Goal: Navigation & Orientation: Find specific page/section

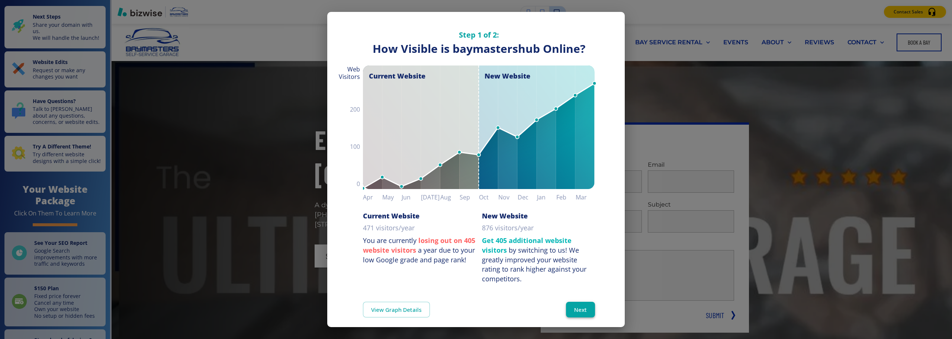
click at [572, 305] on button "Next" at bounding box center [580, 310] width 29 height 16
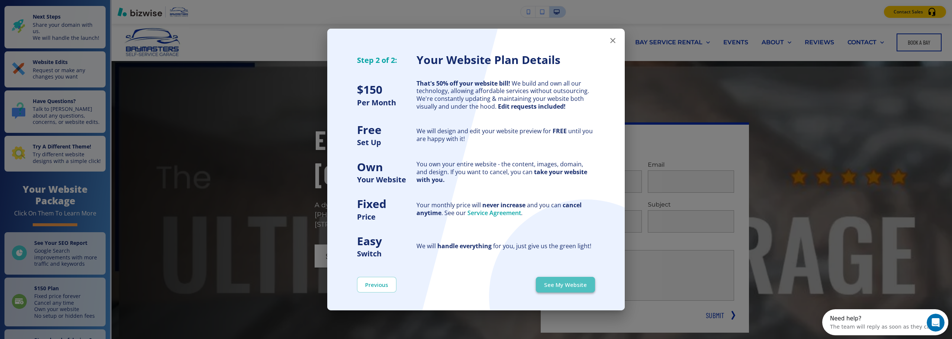
click at [571, 286] on button "See My Website" at bounding box center [565, 285] width 59 height 16
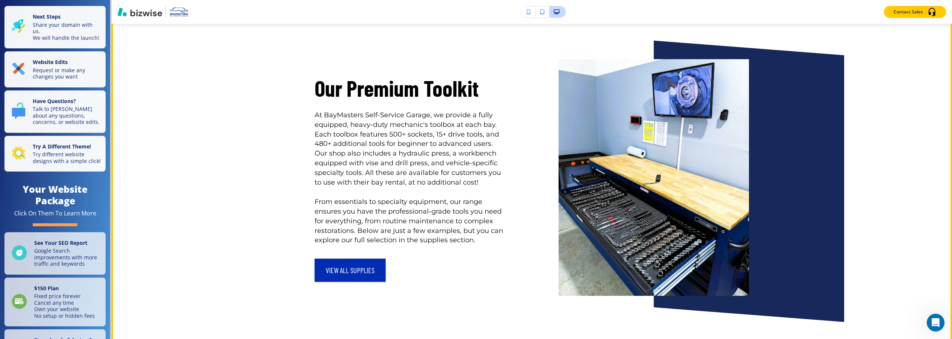
scroll to position [1153, 0]
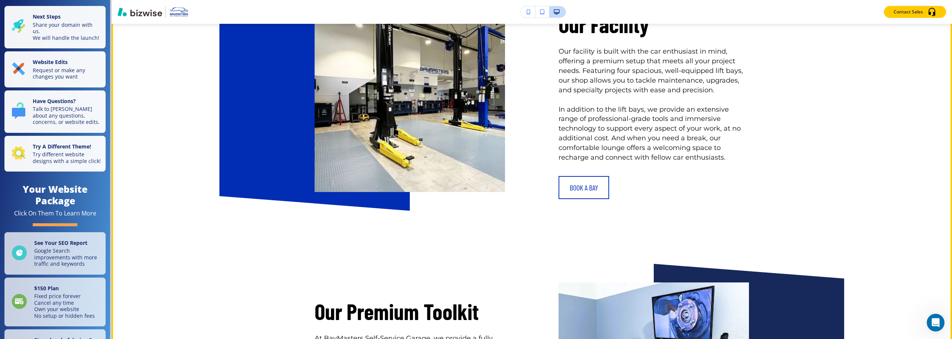
click at [582, 182] on link "BOOK A BAY" at bounding box center [583, 187] width 51 height 23
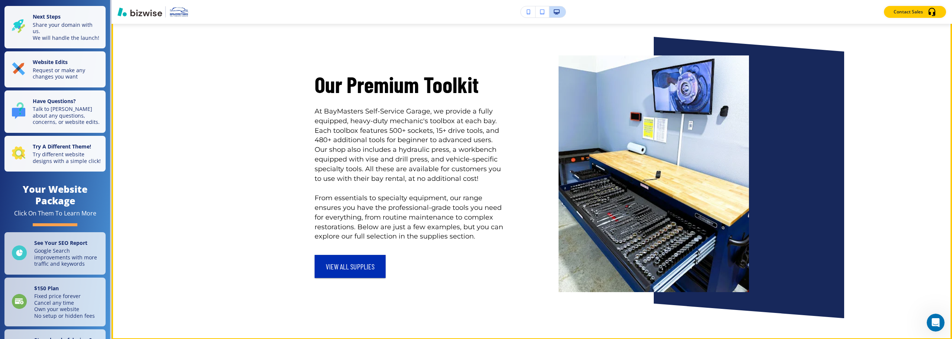
scroll to position [1413, 0]
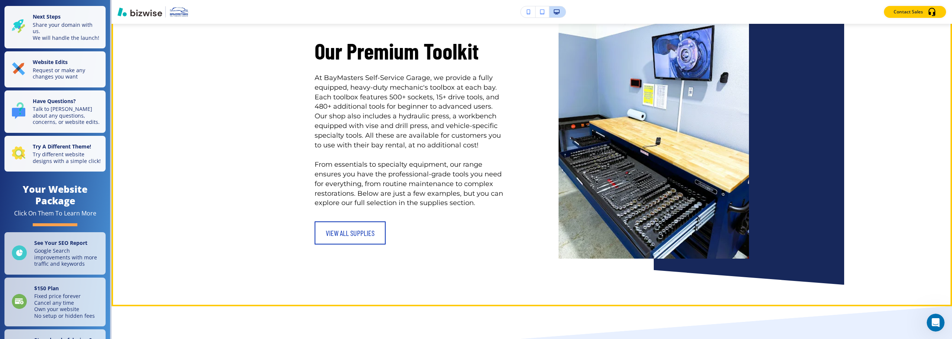
click at [360, 227] on button "view all supplies" at bounding box center [350, 232] width 71 height 23
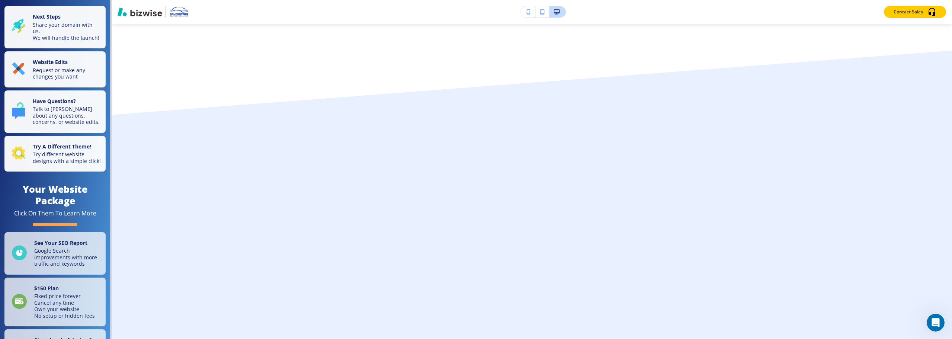
scroll to position [0, 0]
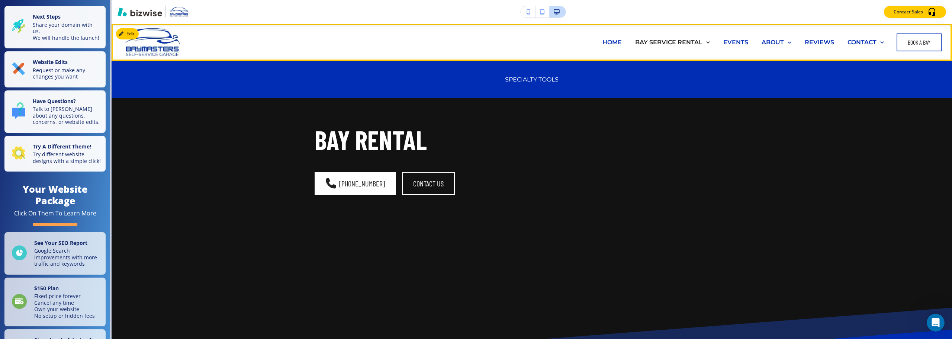
click at [612, 42] on p "HOME" at bounding box center [611, 42] width 19 height 9
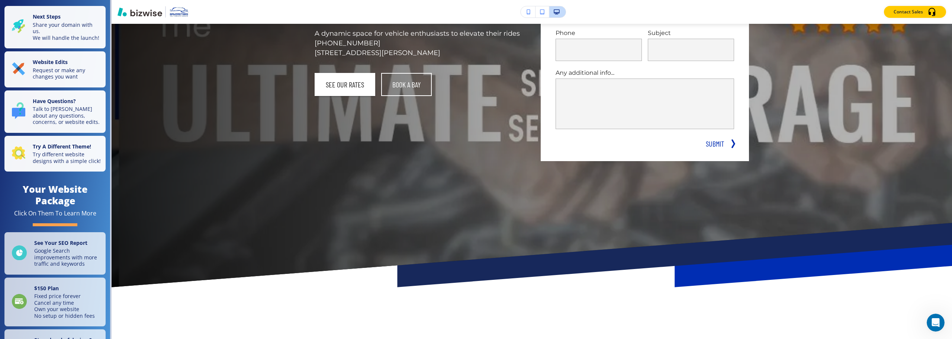
scroll to position [37, 0]
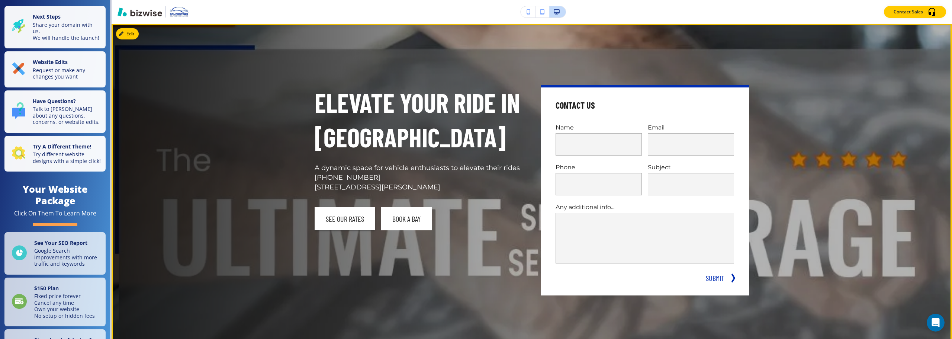
click at [407, 216] on link "book a bay" at bounding box center [406, 218] width 51 height 23
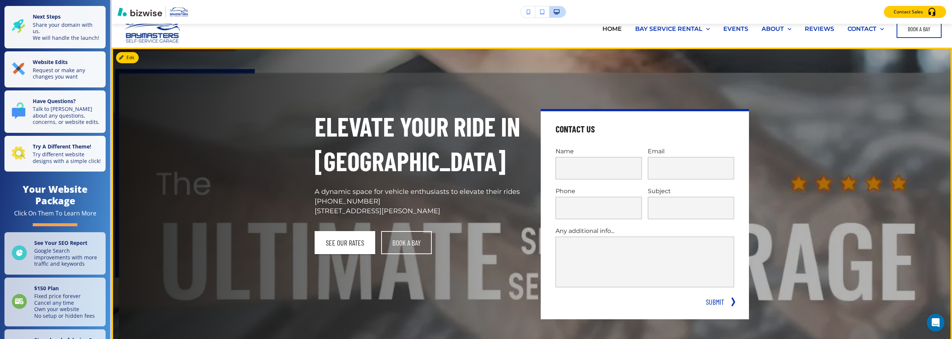
scroll to position [0, 0]
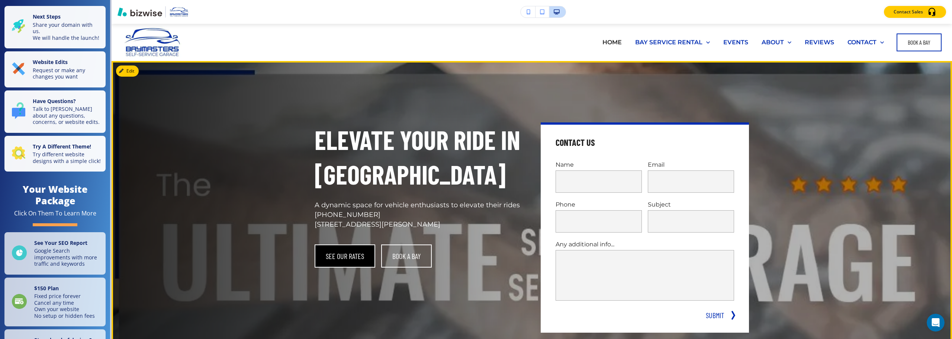
click at [356, 258] on button "SEE OUR RATES" at bounding box center [345, 255] width 61 height 23
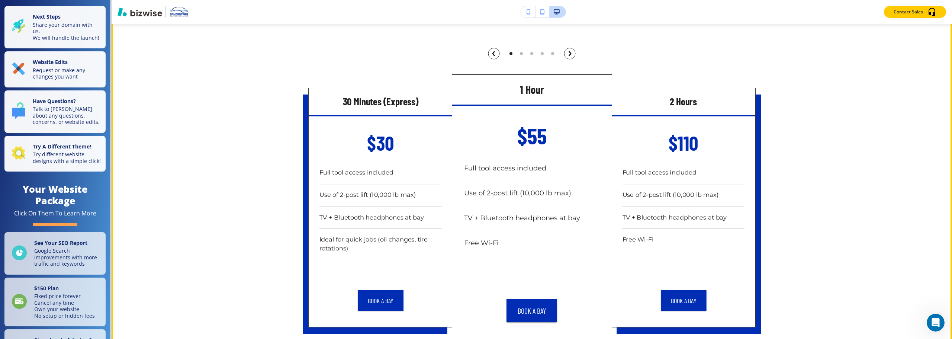
scroll to position [2132, 0]
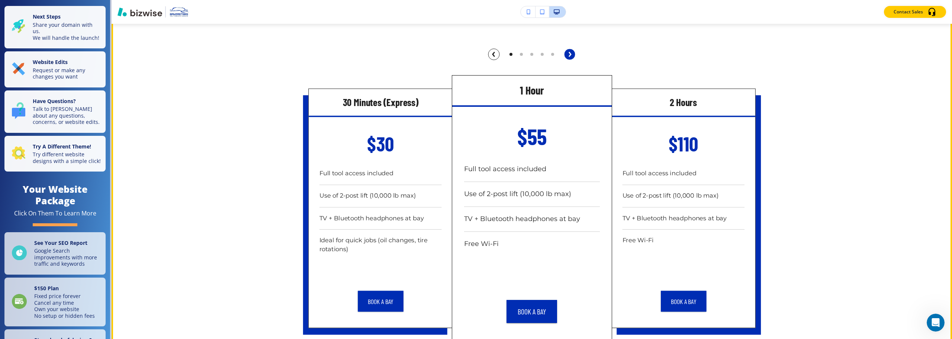
click at [571, 60] on circle "button" at bounding box center [569, 54] width 11 height 11
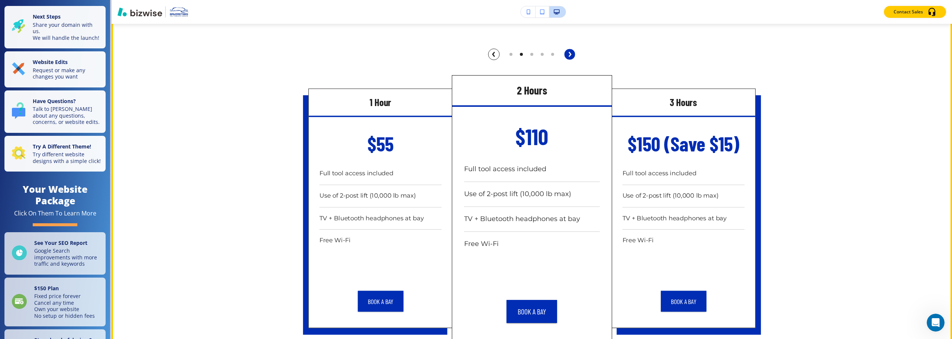
click at [571, 60] on circle "button" at bounding box center [569, 54] width 11 height 11
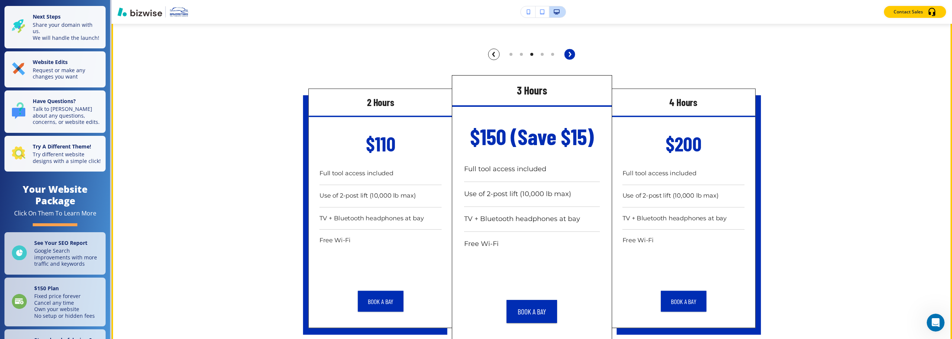
click at [571, 60] on circle "button" at bounding box center [569, 54] width 11 height 11
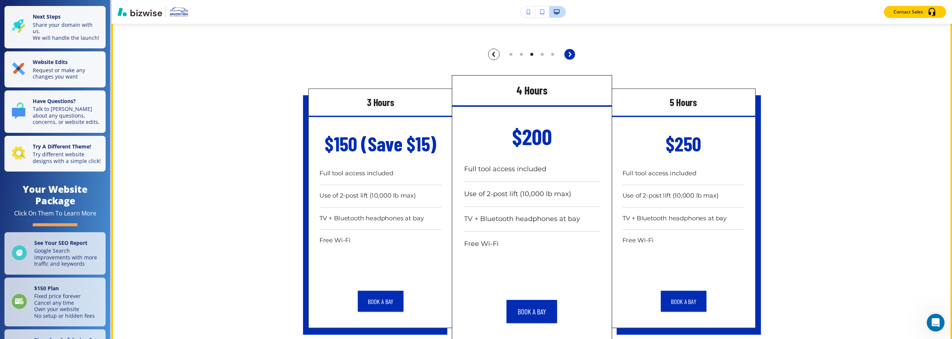
click at [571, 60] on circle "button" at bounding box center [569, 54] width 11 height 11
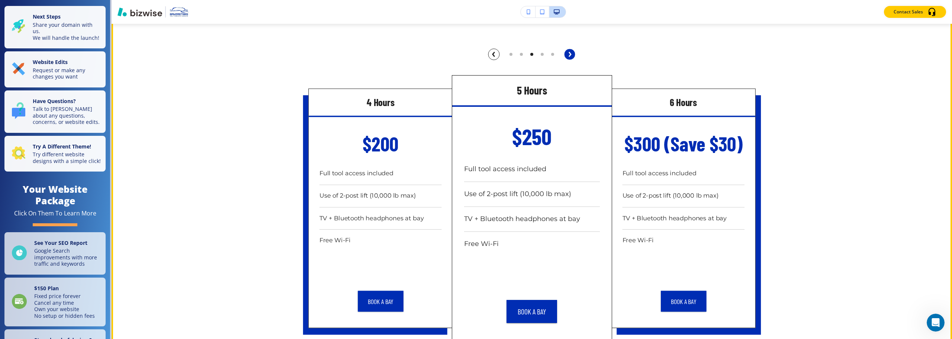
click at [571, 60] on circle "button" at bounding box center [569, 54] width 11 height 11
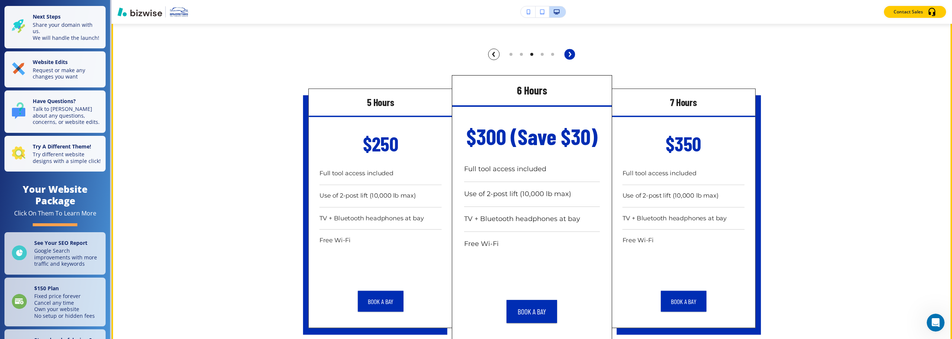
click at [571, 60] on circle "button" at bounding box center [569, 54] width 11 height 11
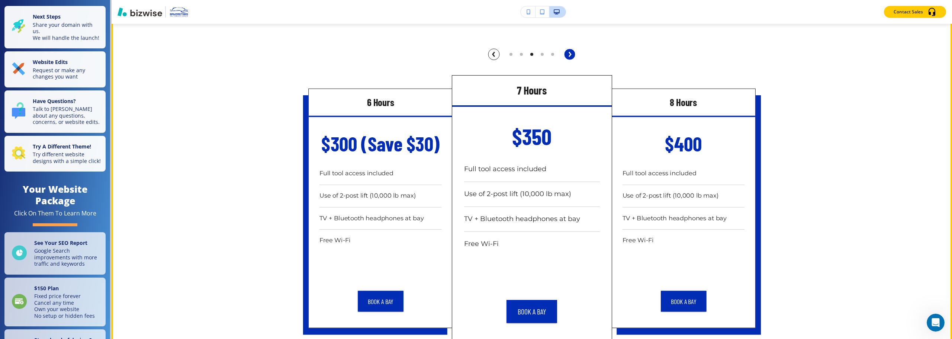
click at [571, 60] on circle "button" at bounding box center [569, 54] width 11 height 11
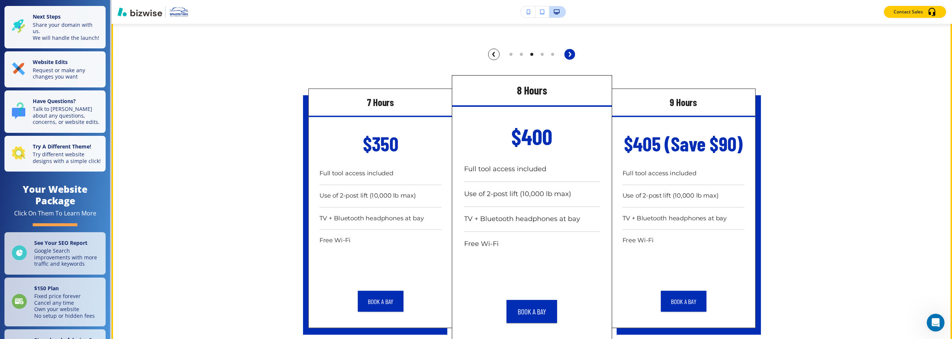
click at [571, 60] on circle "button" at bounding box center [569, 54] width 11 height 11
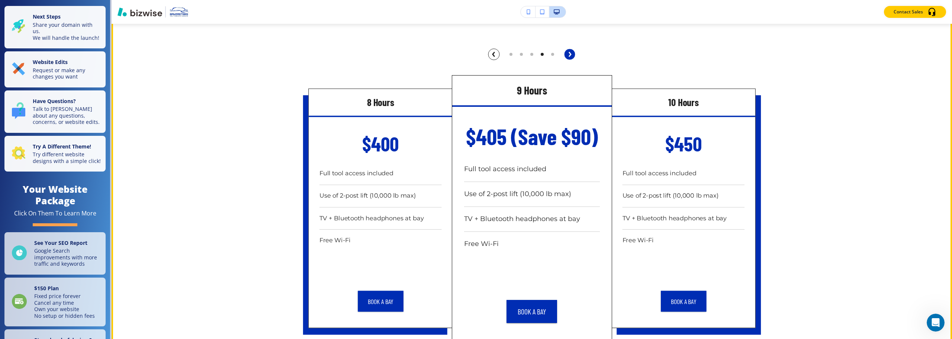
click at [571, 60] on circle "button" at bounding box center [569, 54] width 11 height 11
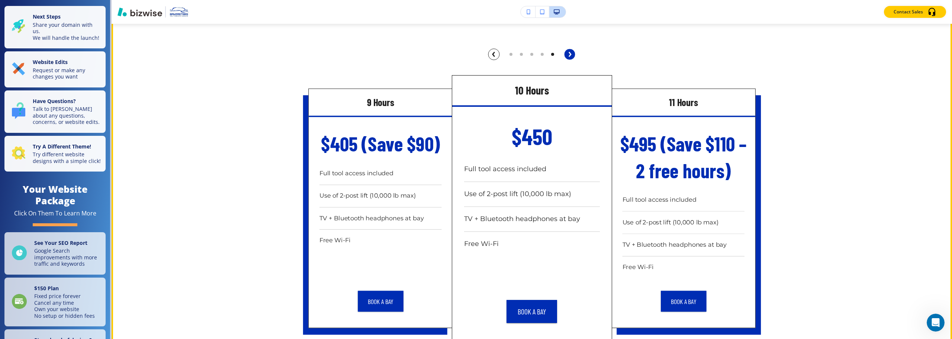
click at [571, 60] on circle "button" at bounding box center [569, 54] width 11 height 11
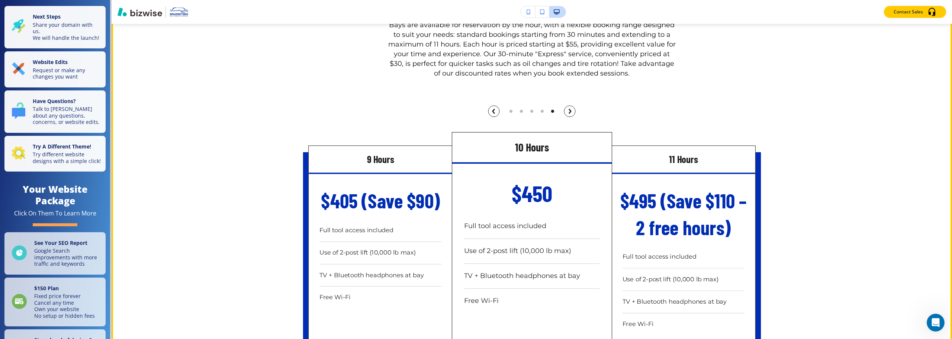
scroll to position [2021, 0]
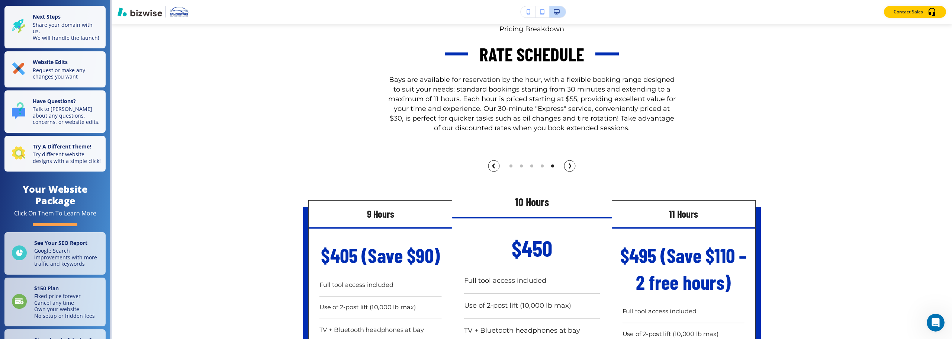
click at [528, 14] on icon "button" at bounding box center [529, 11] width 4 height 5
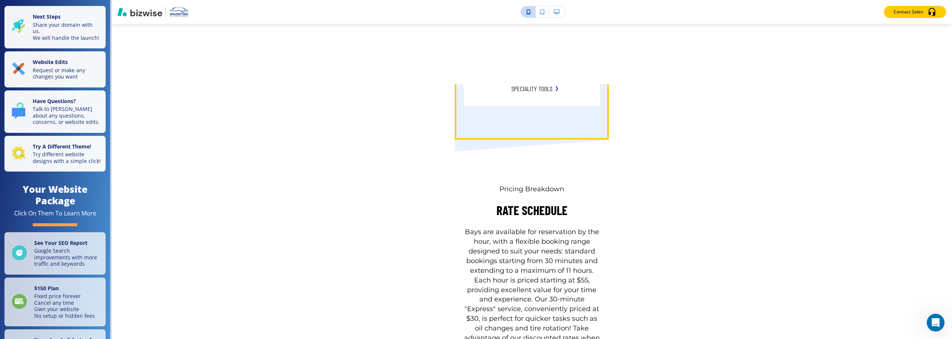
scroll to position [2231, 0]
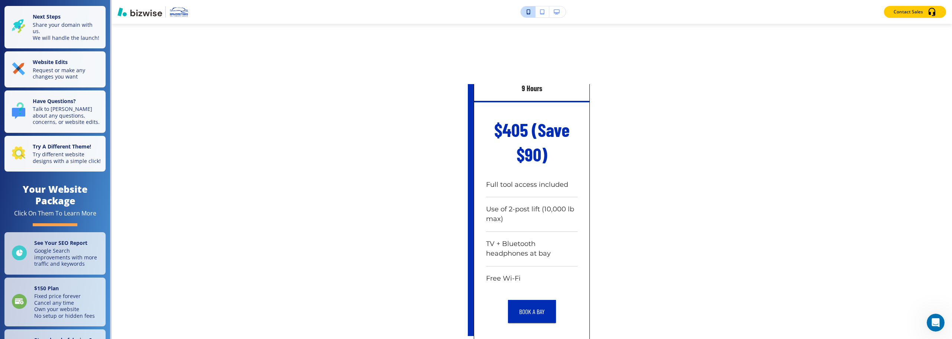
scroll to position [2454, 0]
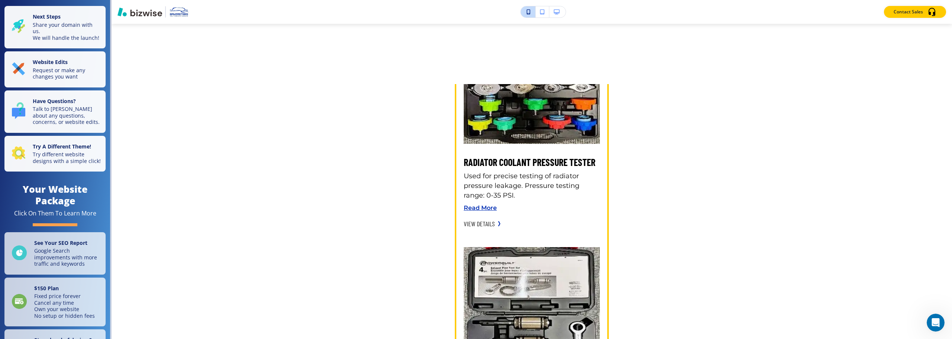
scroll to position [1413, 0]
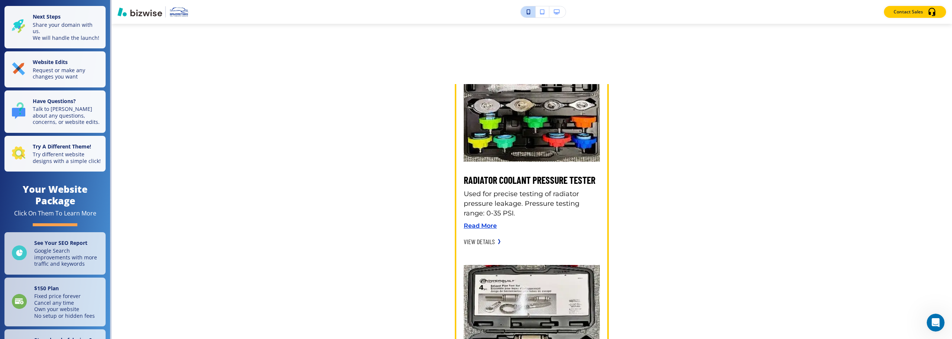
click at [486, 230] on p "Read More" at bounding box center [532, 225] width 136 height 9
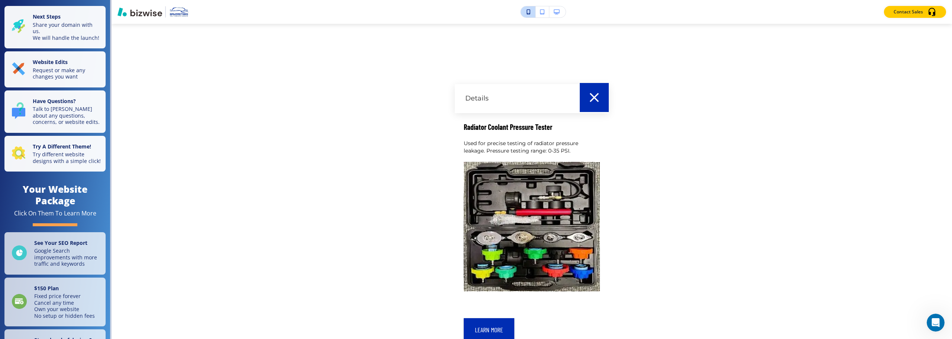
click at [603, 104] on button "button" at bounding box center [594, 97] width 29 height 29
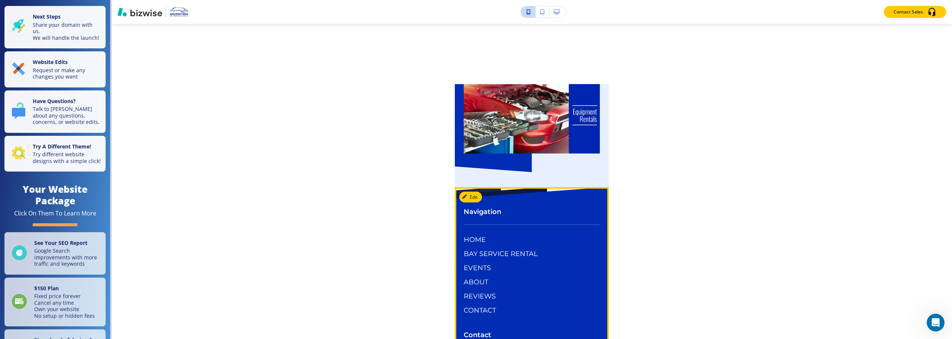
scroll to position [7548, 0]
click at [481, 235] on p "HOME" at bounding box center [475, 240] width 22 height 10
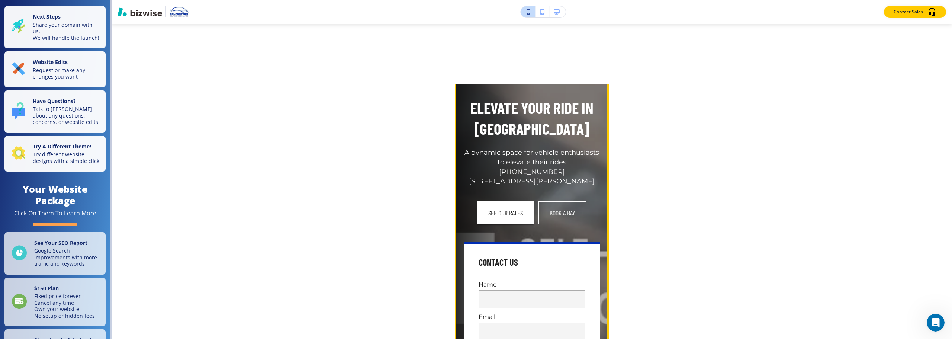
scroll to position [0, 0]
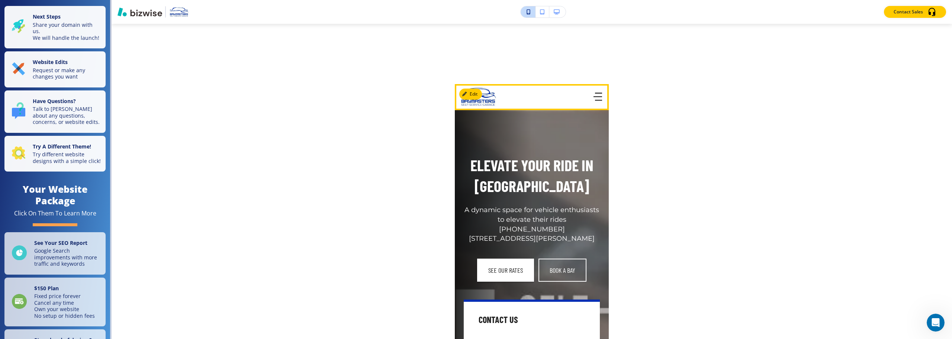
click at [595, 99] on icon "button" at bounding box center [597, 97] width 9 height 8
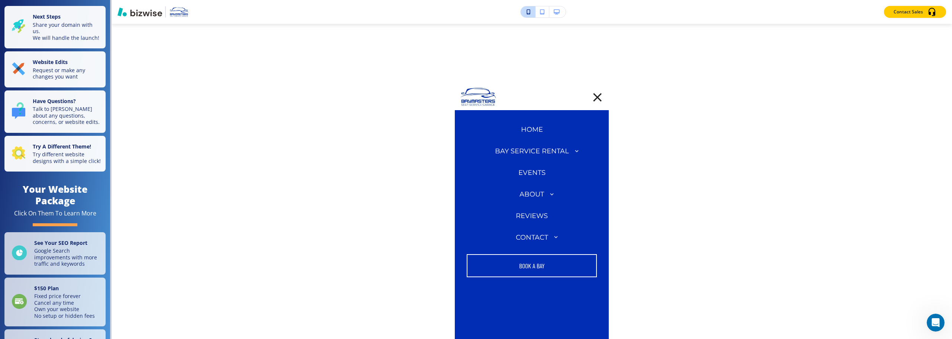
click at [532, 128] on p "HOME" at bounding box center [532, 130] width 22 height 10
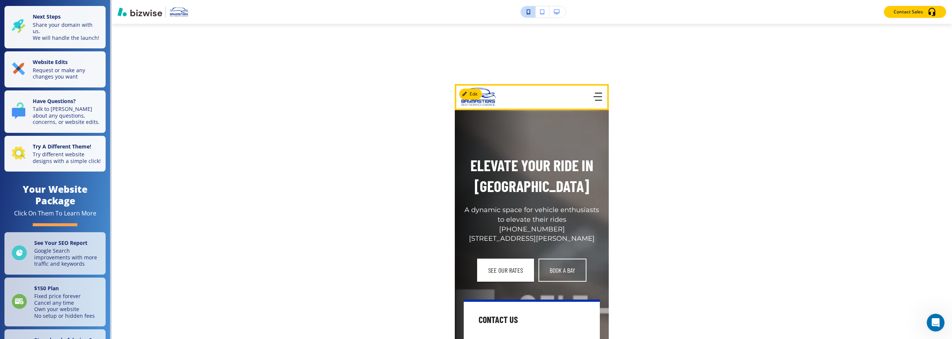
click at [489, 100] on img at bounding box center [478, 97] width 38 height 20
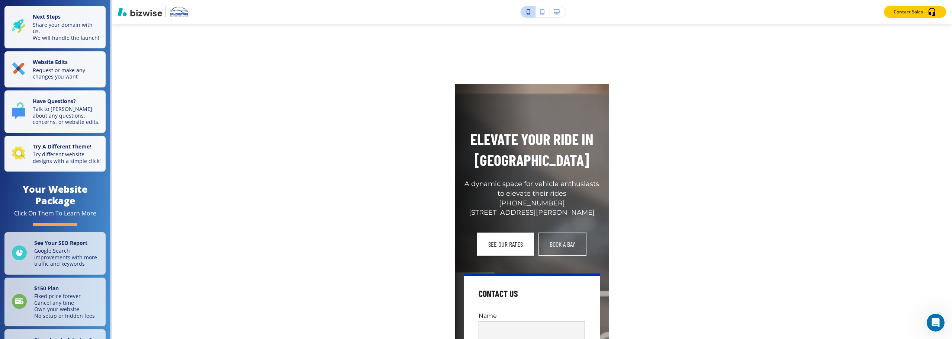
click at [180, 12] on img "button" at bounding box center [179, 12] width 20 height 11
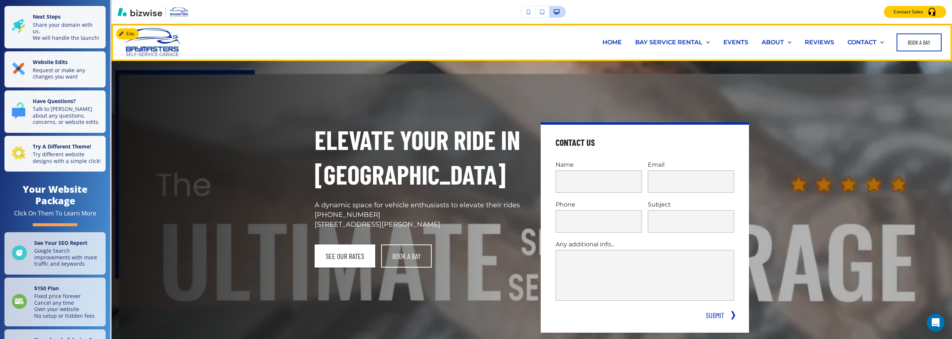
click at [611, 43] on p "HOME" at bounding box center [611, 42] width 19 height 9
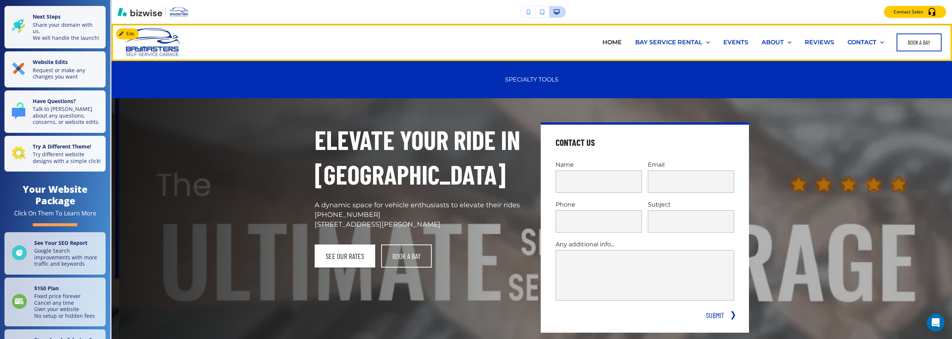
click at [672, 44] on p "BAY SERVICE RENTAL" at bounding box center [668, 42] width 67 height 9
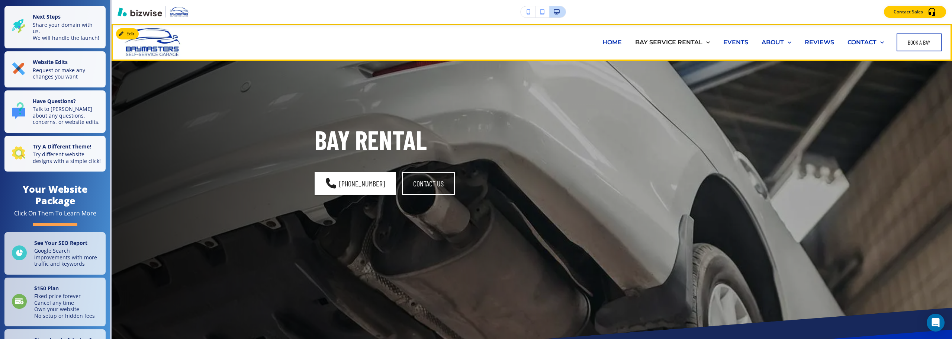
click at [732, 43] on p "EVENTS" at bounding box center [735, 42] width 25 height 9
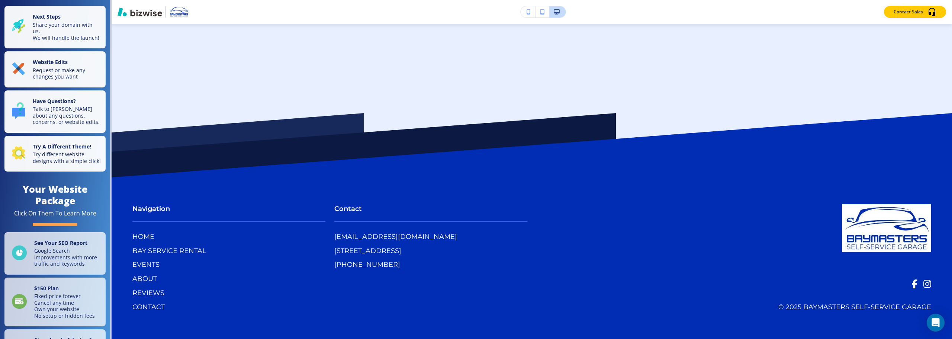
scroll to position [3421, 0]
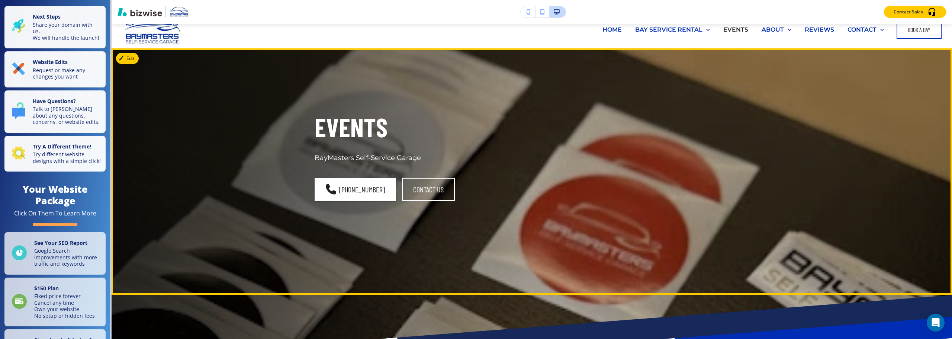
scroll to position [0, 0]
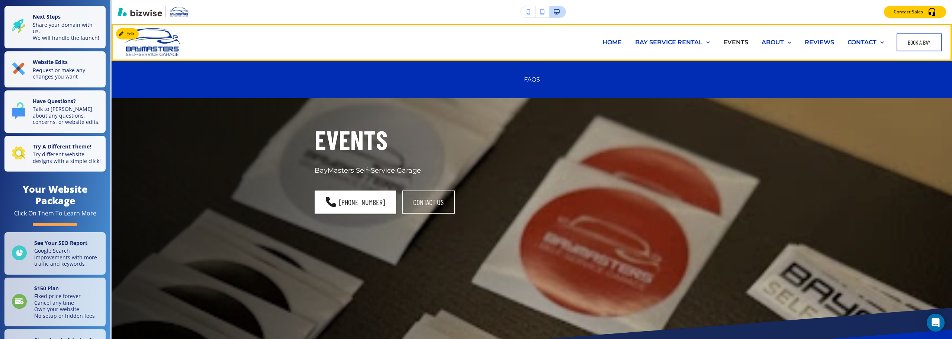
click at [767, 42] on p "ABOUT" at bounding box center [773, 42] width 22 height 9
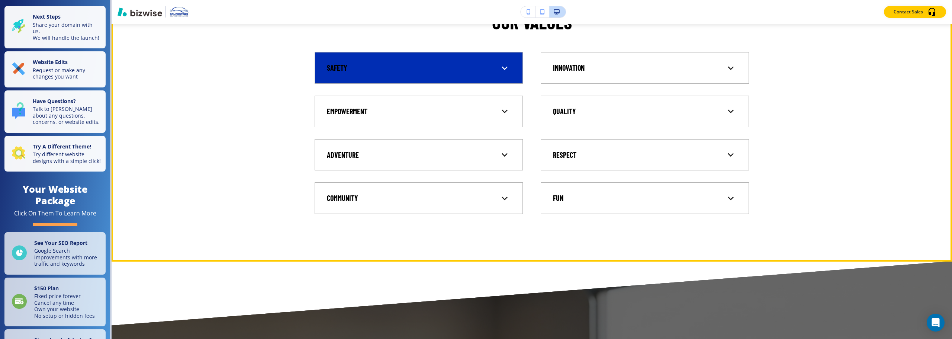
scroll to position [1264, 0]
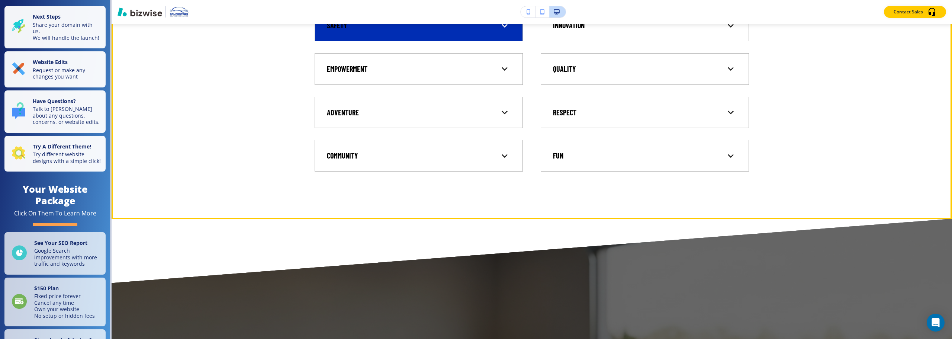
click at [505, 35] on div "Safety" at bounding box center [419, 25] width 196 height 19
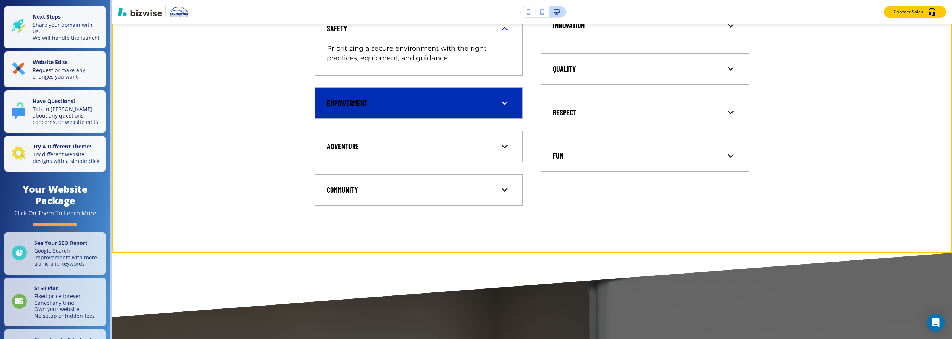
click at [502, 105] on icon at bounding box center [505, 104] width 6 height 4
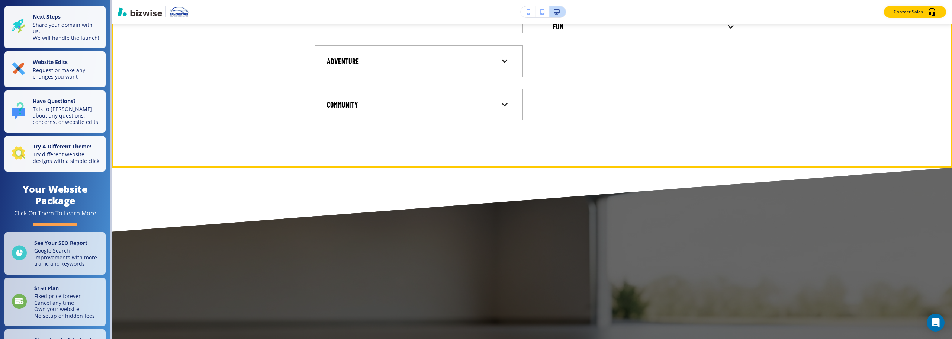
scroll to position [1413, 0]
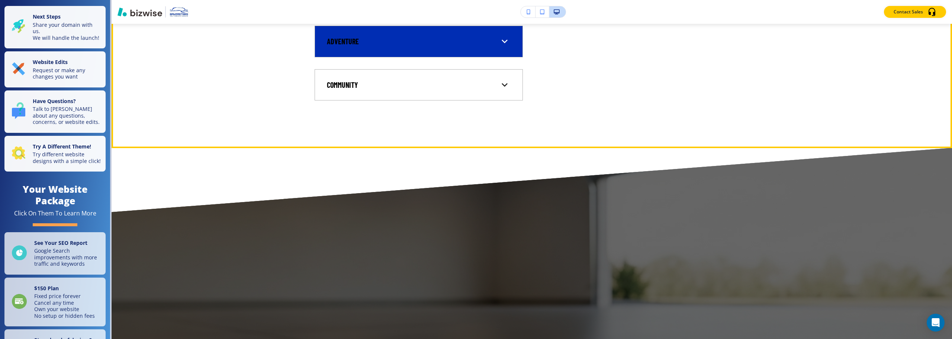
click at [509, 51] on div "Adventure" at bounding box center [419, 41] width 196 height 19
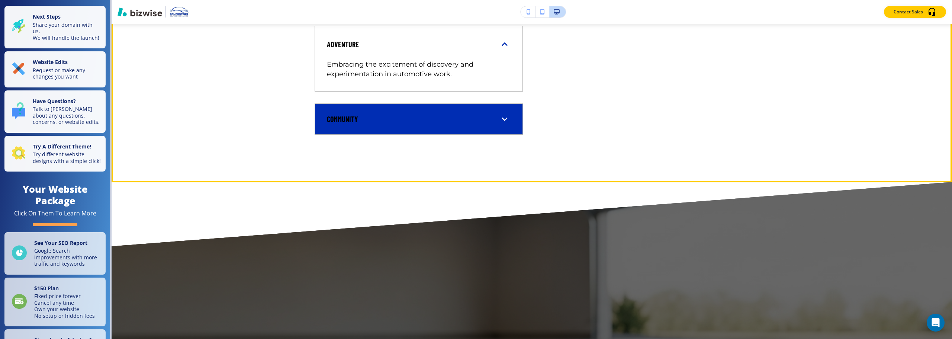
click at [508, 129] on div "community" at bounding box center [419, 119] width 196 height 19
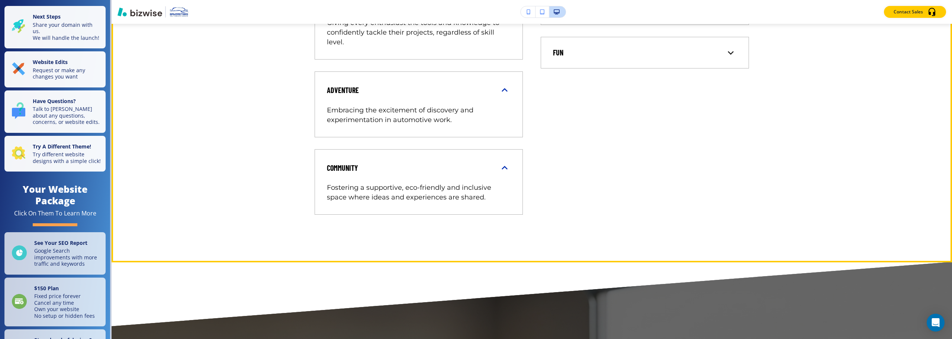
scroll to position [1339, 0]
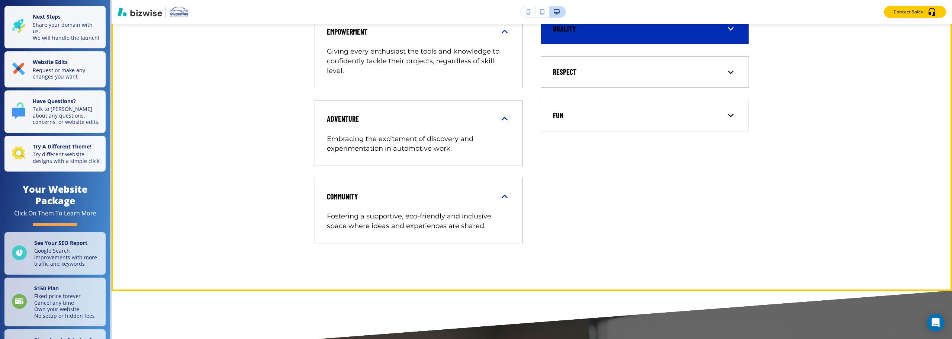
click at [715, 38] on div "quality" at bounding box center [645, 28] width 196 height 19
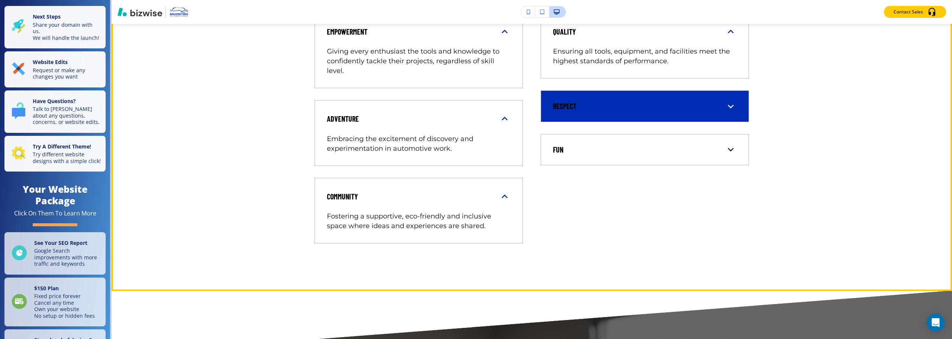
click at [726, 112] on icon at bounding box center [731, 106] width 12 height 12
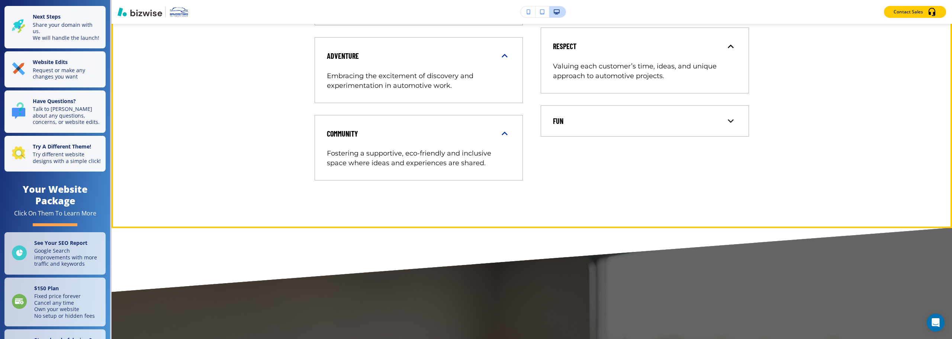
scroll to position [1413, 0]
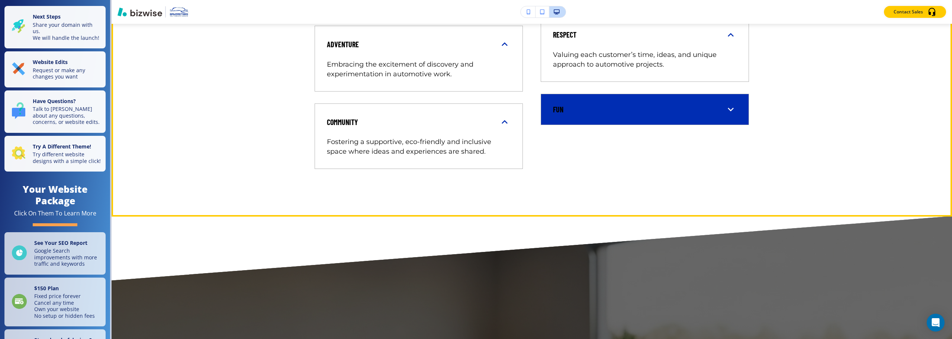
click at [725, 115] on icon at bounding box center [731, 109] width 12 height 12
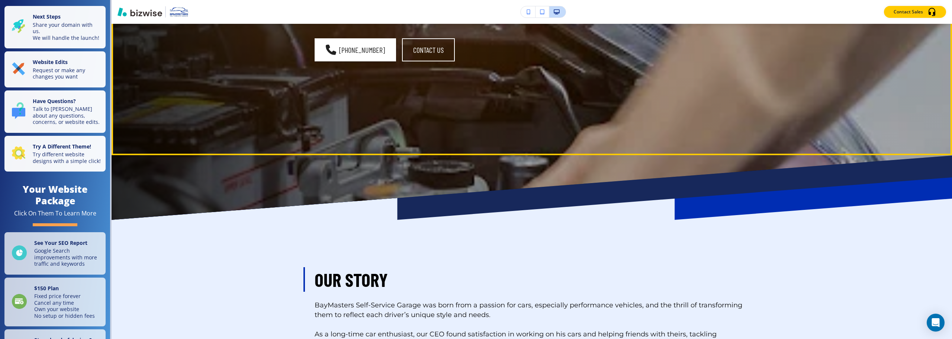
scroll to position [0, 0]
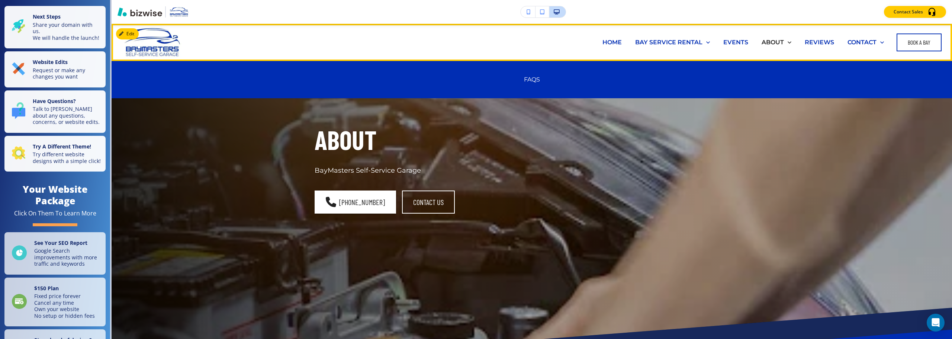
click at [812, 41] on p "REVIEWS" at bounding box center [819, 42] width 29 height 9
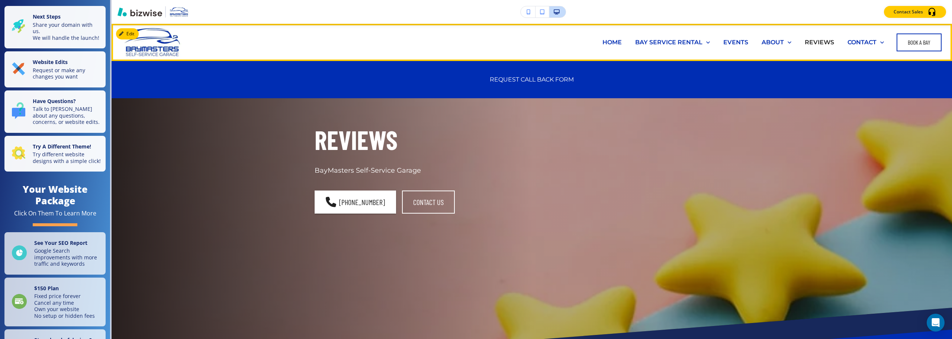
click at [847, 42] on p "CONTACT" at bounding box center [861, 42] width 29 height 9
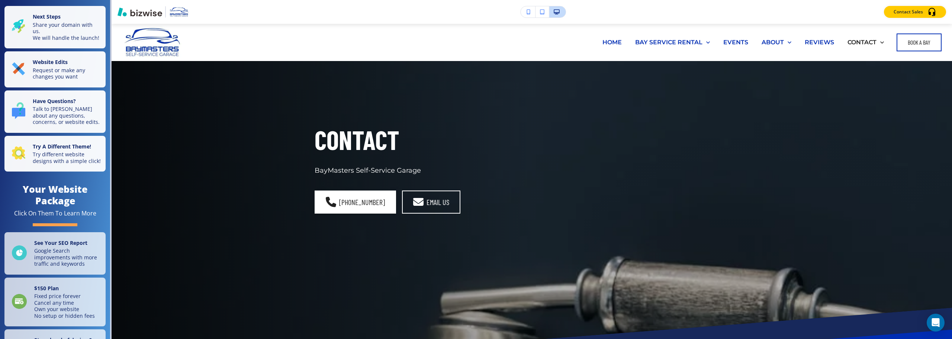
click at [538, 15] on button "button" at bounding box center [542, 11] width 14 height 11
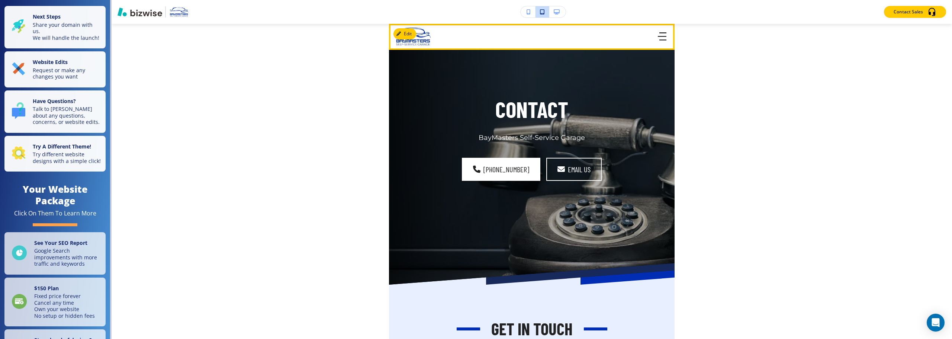
click at [659, 35] on icon "button" at bounding box center [662, 36] width 9 height 8
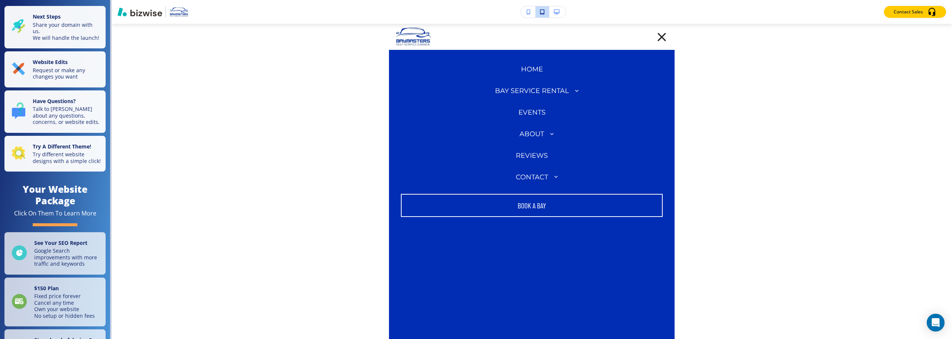
click at [537, 67] on p "HOME" at bounding box center [532, 70] width 22 height 10
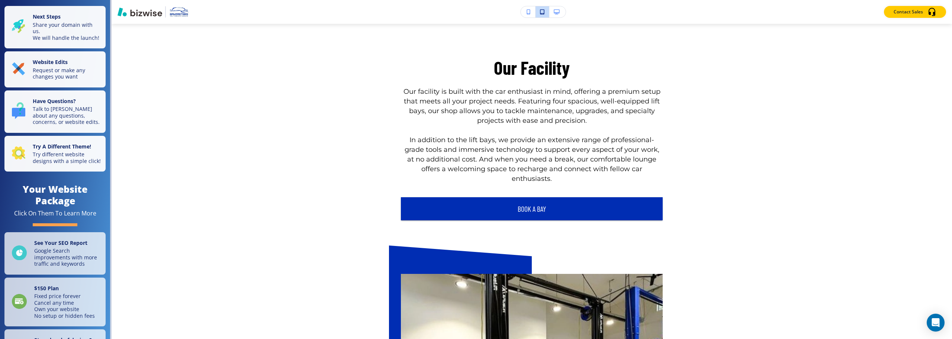
scroll to position [967, 0]
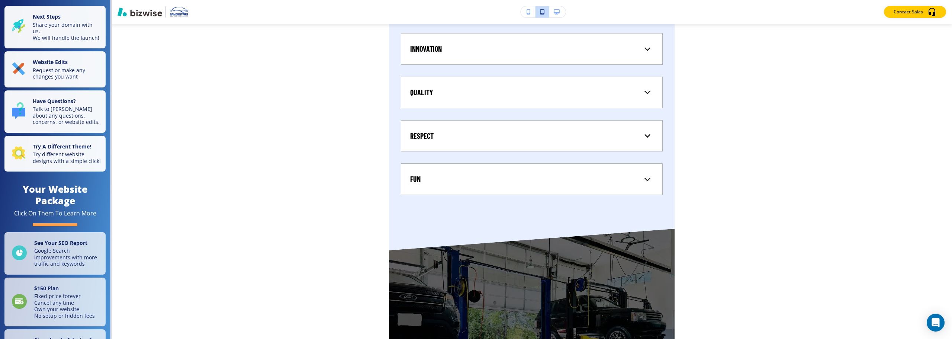
scroll to position [4016, 0]
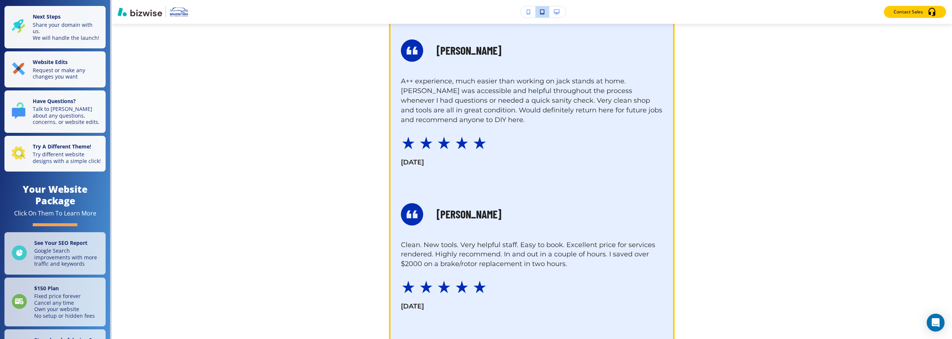
scroll to position [1004, 0]
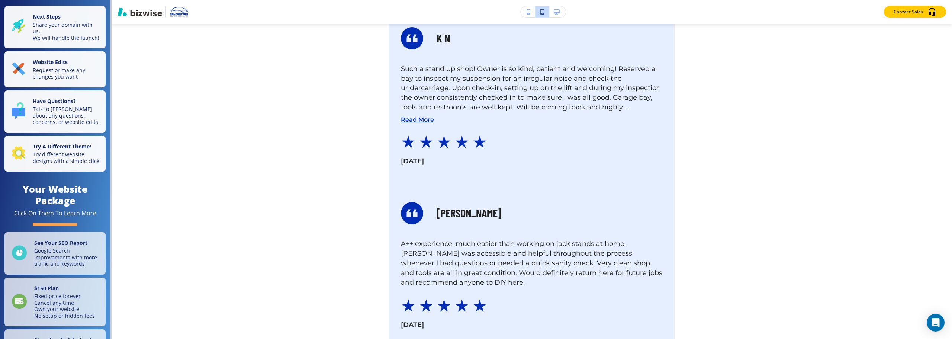
click at [529, 10] on icon "button" at bounding box center [529, 11] width 4 height 5
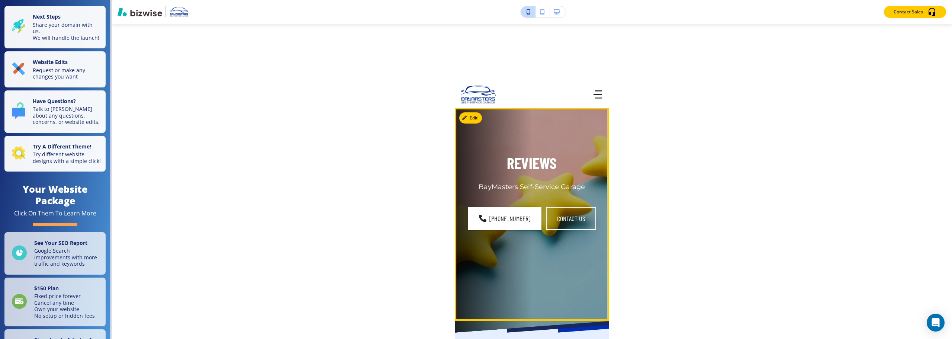
scroll to position [0, 0]
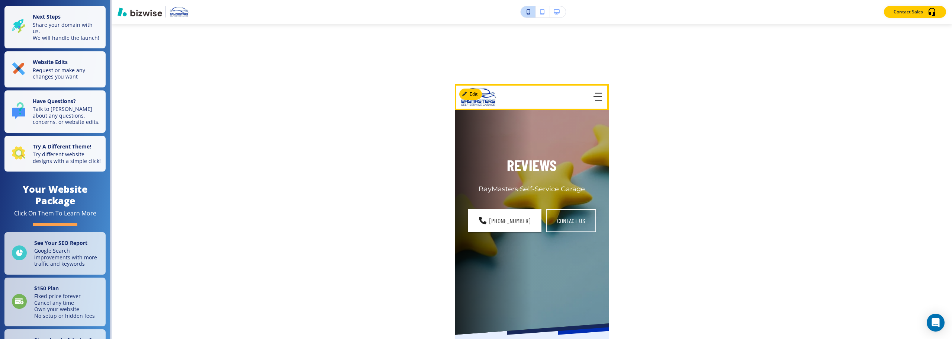
click at [594, 97] on icon "button" at bounding box center [597, 97] width 9 height 8
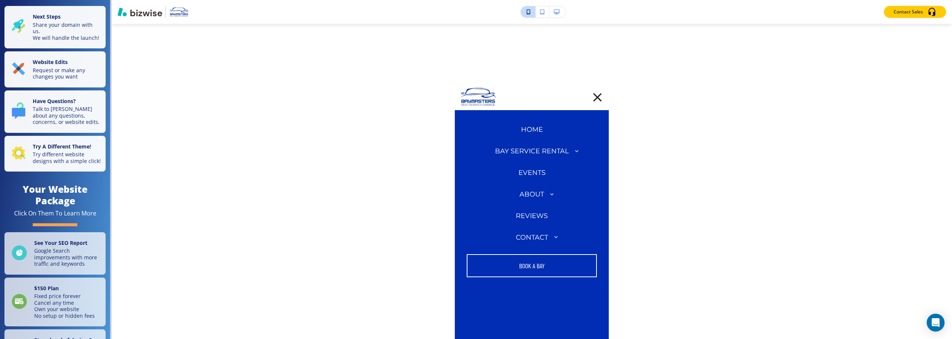
click at [533, 134] on p "HOME" at bounding box center [532, 130] width 22 height 10
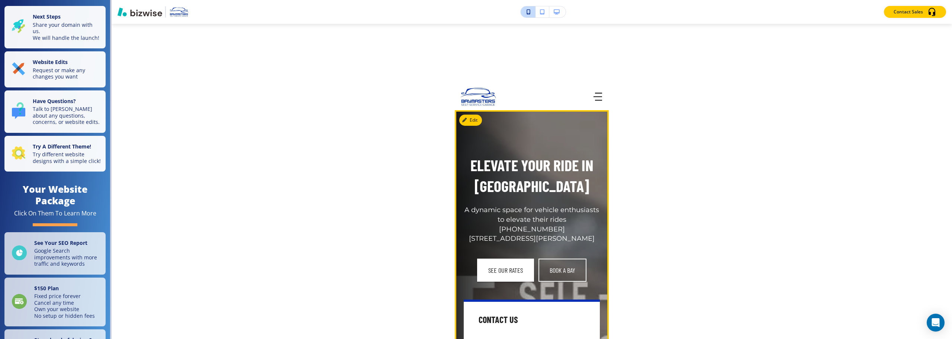
click at [533, 132] on div "Elevate Your Ride in [GEOGRAPHIC_DATA] A dynamic space for vehicle enthusiasts …" at bounding box center [523, 345] width 154 height 476
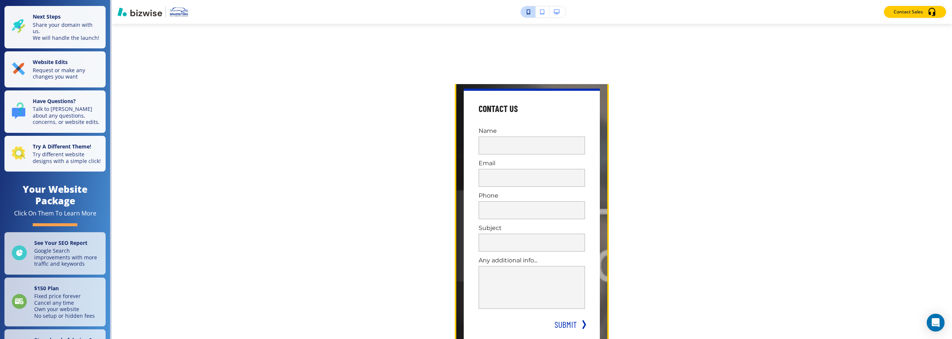
scroll to position [112, 0]
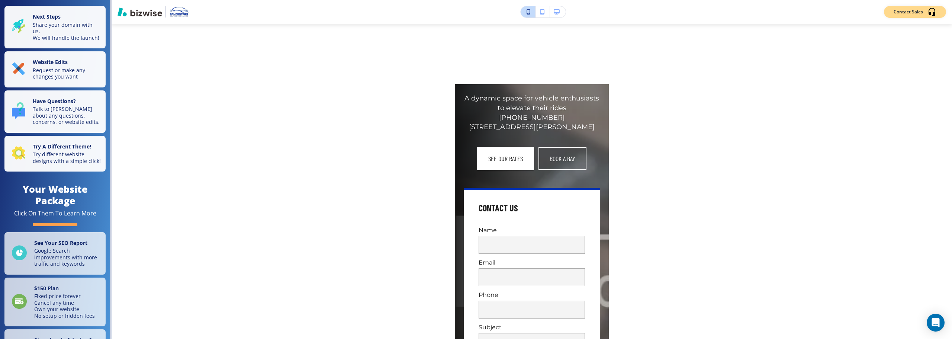
click at [914, 11] on p "Contact Sales" at bounding box center [907, 12] width 29 height 7
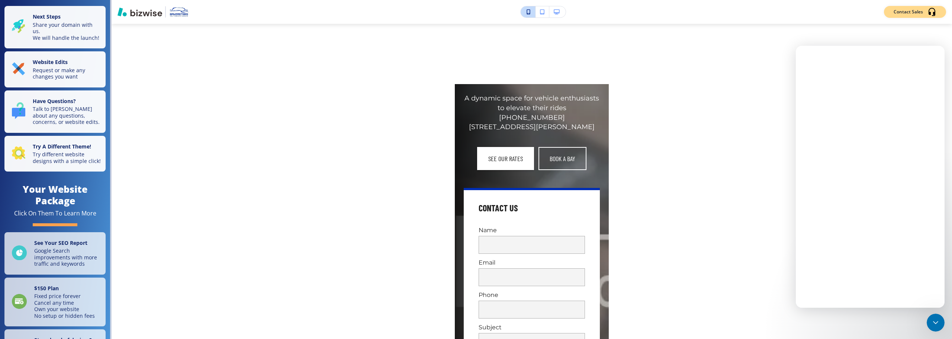
scroll to position [0, 0]
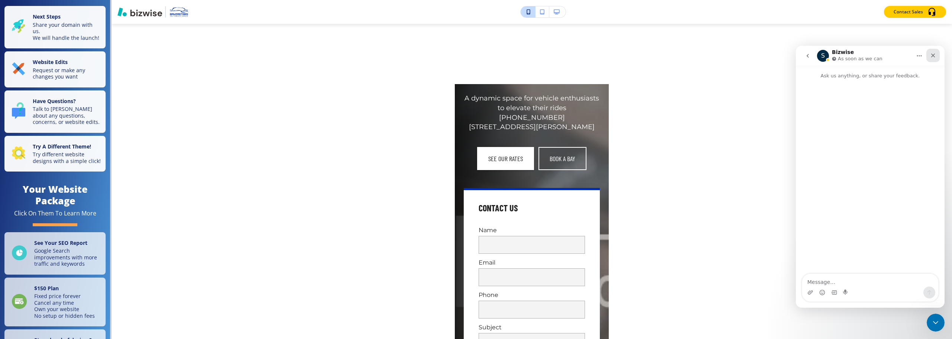
click at [936, 58] on div "Close" at bounding box center [932, 55] width 13 height 13
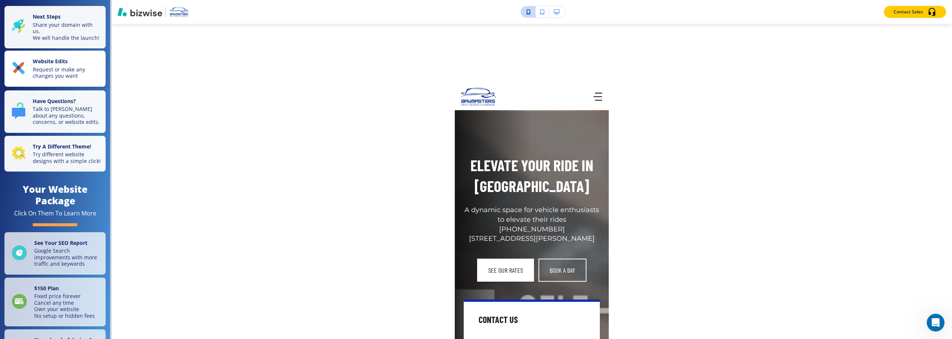
click at [60, 79] on p "Request or make any changes you want" at bounding box center [67, 72] width 68 height 13
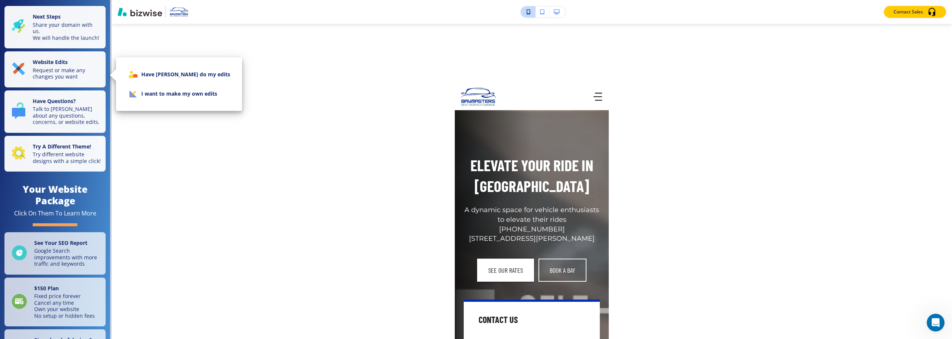
click at [155, 96] on li "I want to make my own edits" at bounding box center [179, 93] width 114 height 19
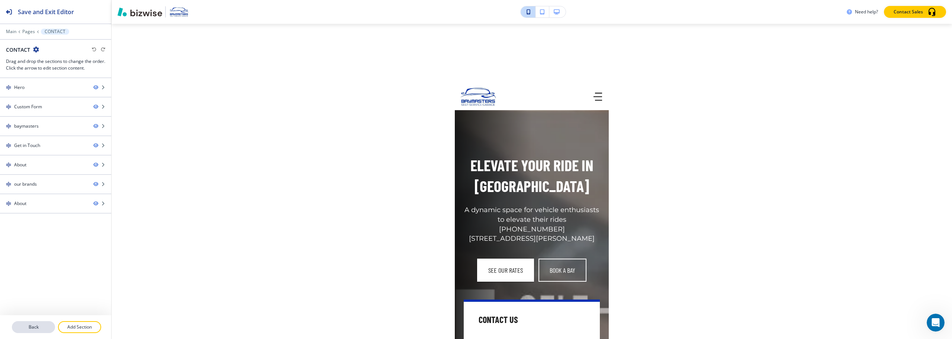
click at [43, 325] on p "Back" at bounding box center [34, 326] width 42 height 7
click at [41, 325] on p "Back" at bounding box center [34, 326] width 42 height 7
click at [12, 32] on p "Main" at bounding box center [11, 31] width 10 height 5
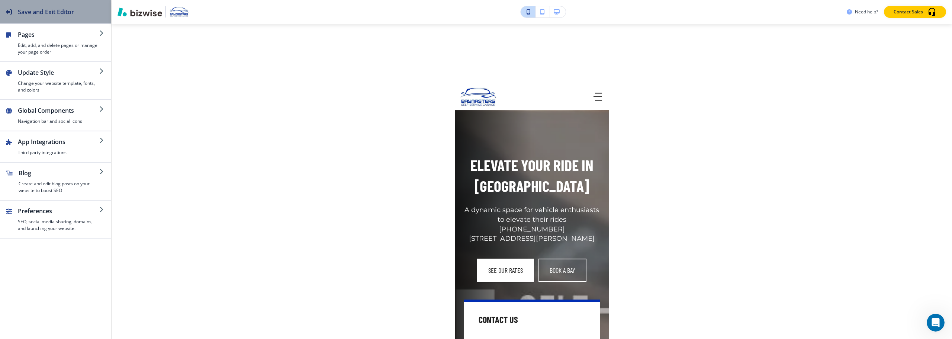
click at [6, 12] on icon "button" at bounding box center [9, 12] width 6 height 6
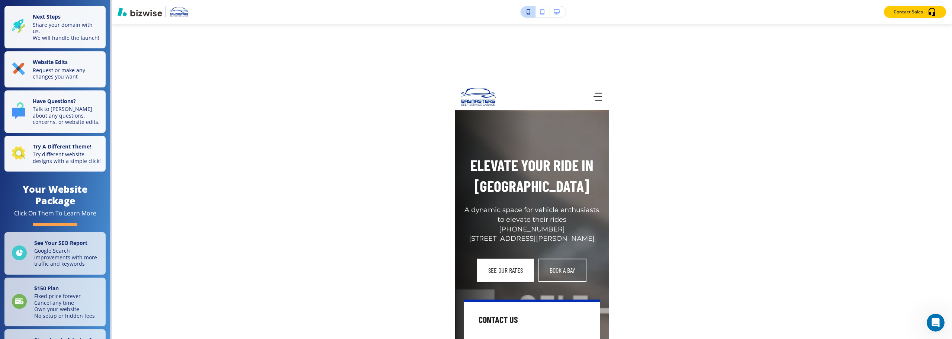
click at [556, 12] on icon "button" at bounding box center [557, 11] width 6 height 5
